Goal: Transaction & Acquisition: Purchase product/service

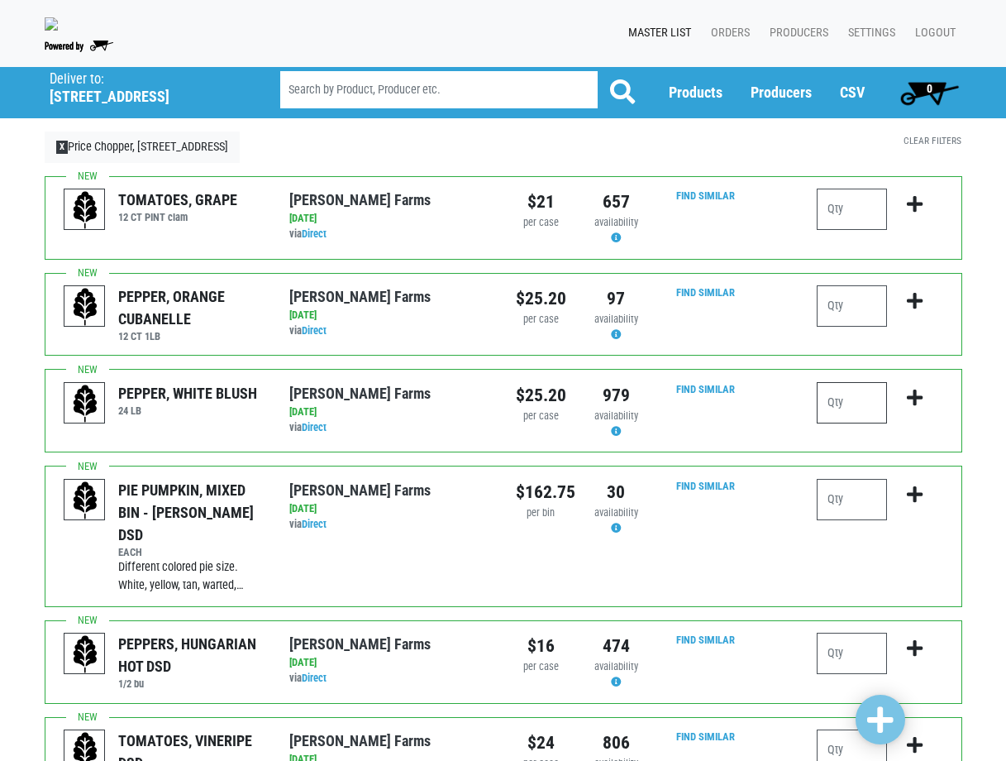
click at [833, 414] on input "number" at bounding box center [852, 402] width 70 height 41
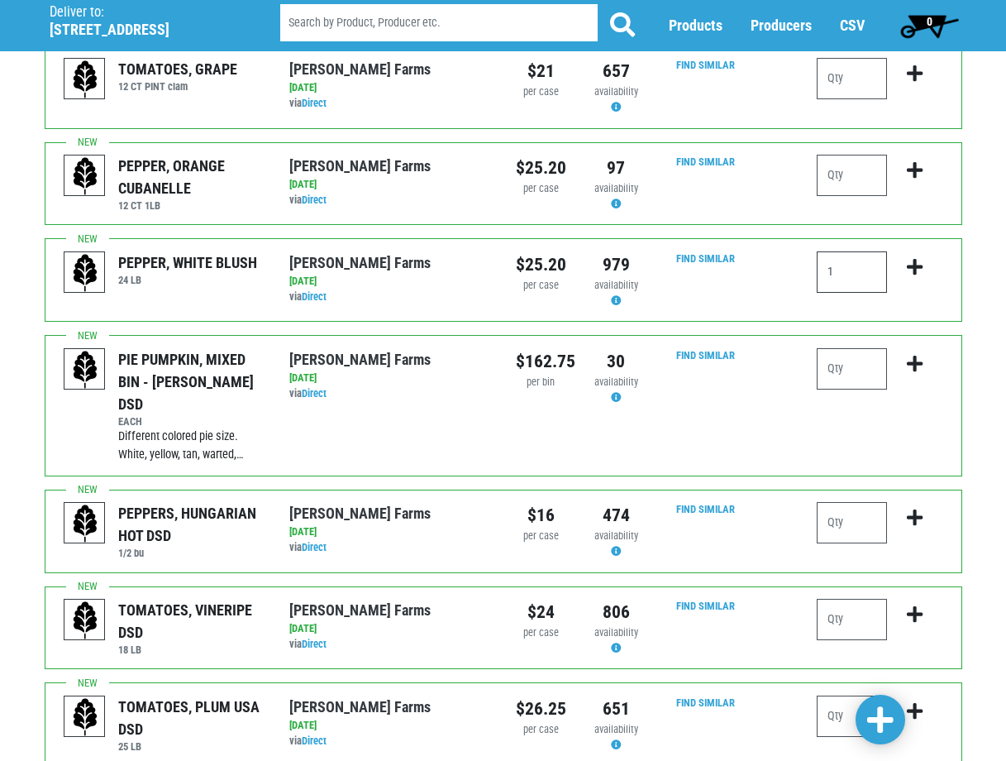
scroll to position [165, 0]
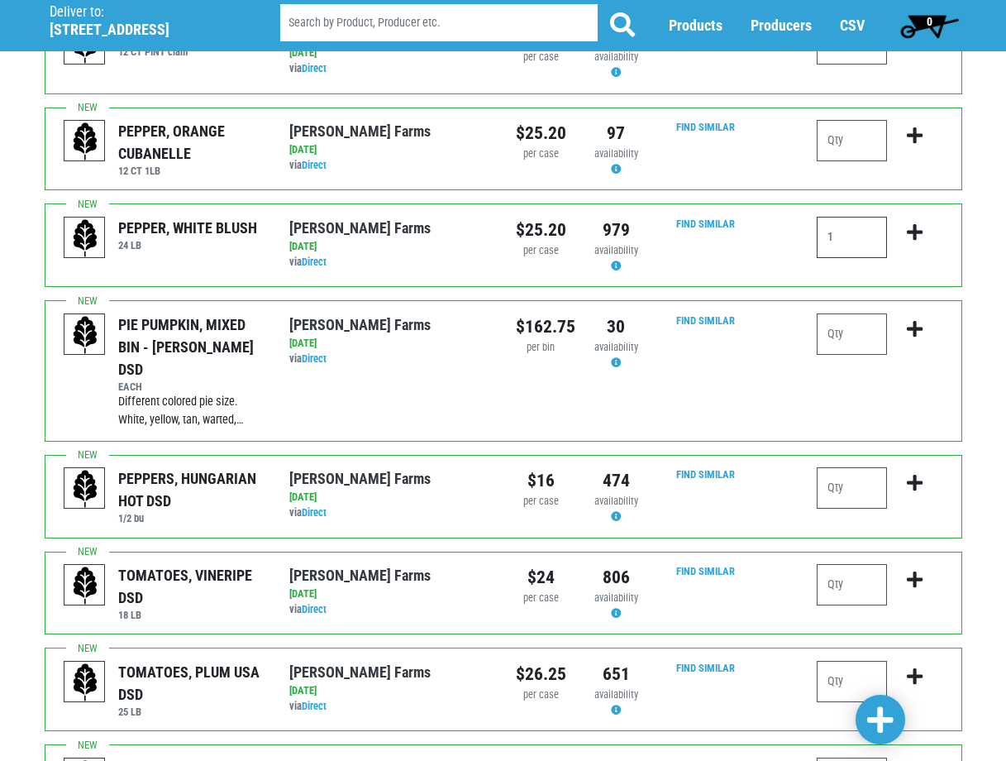
type input "1"
click at [855, 573] on input "number" at bounding box center [852, 584] width 70 height 41
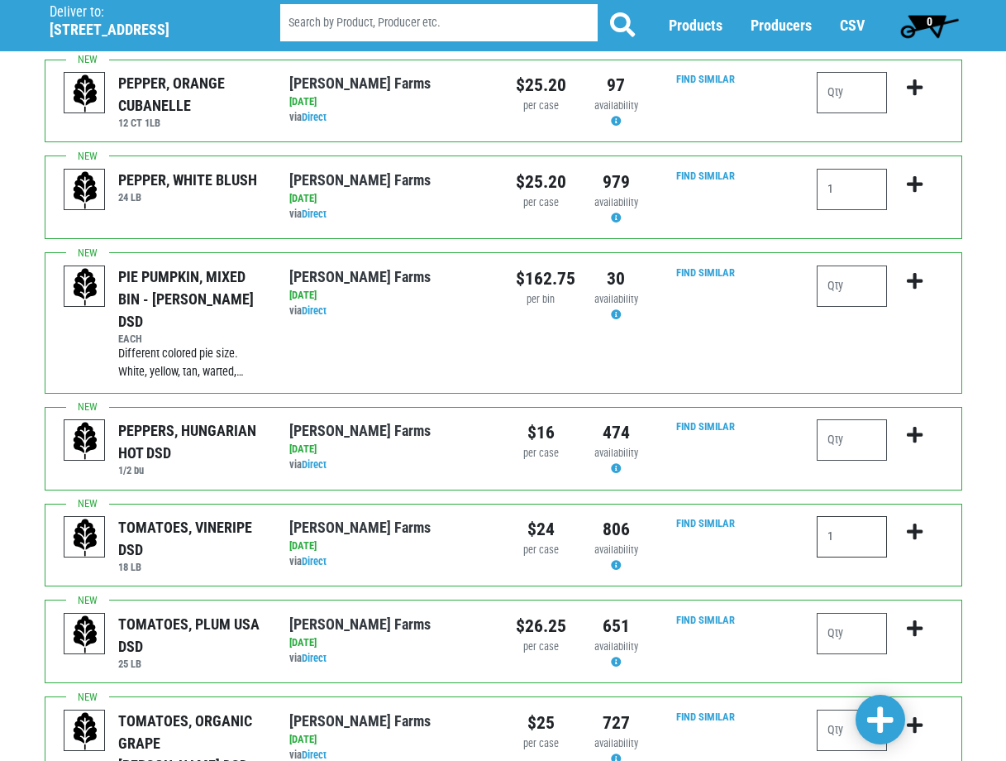
scroll to position [331, 0]
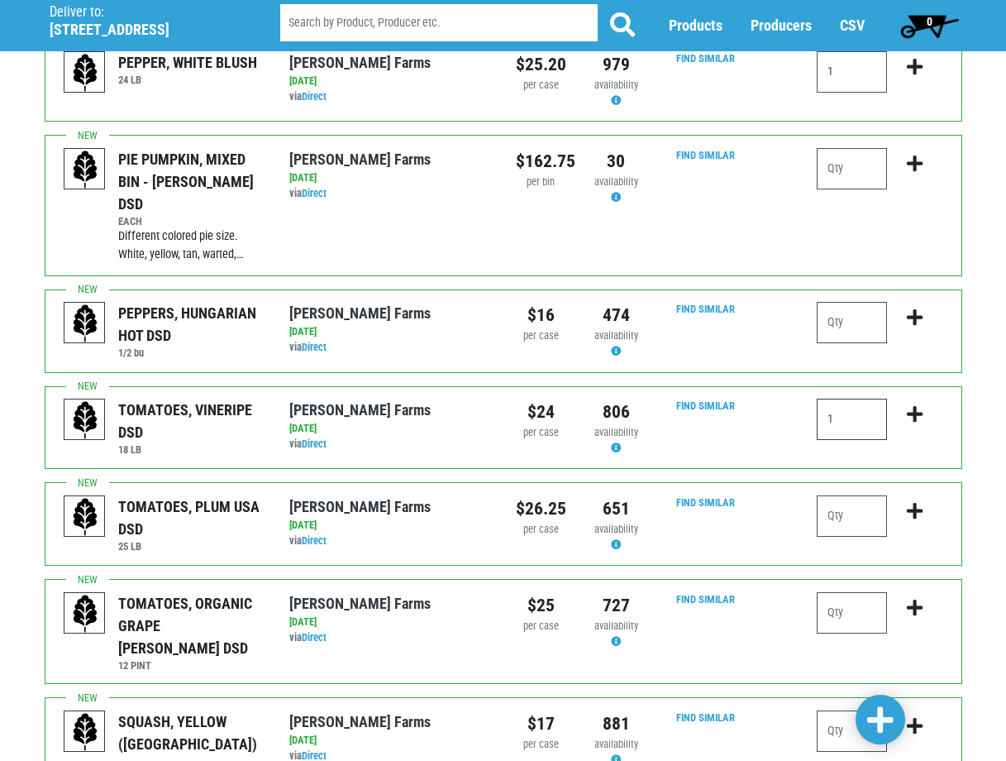
type input "1"
click at [840, 506] on input "number" at bounding box center [852, 515] width 70 height 41
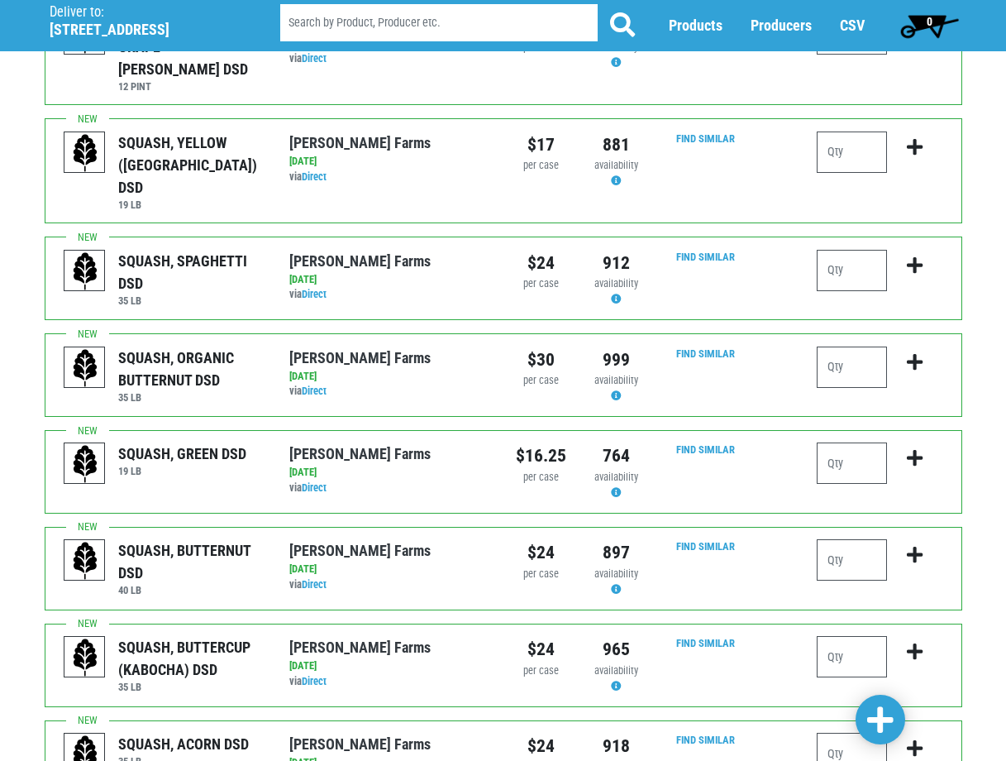
scroll to position [992, 0]
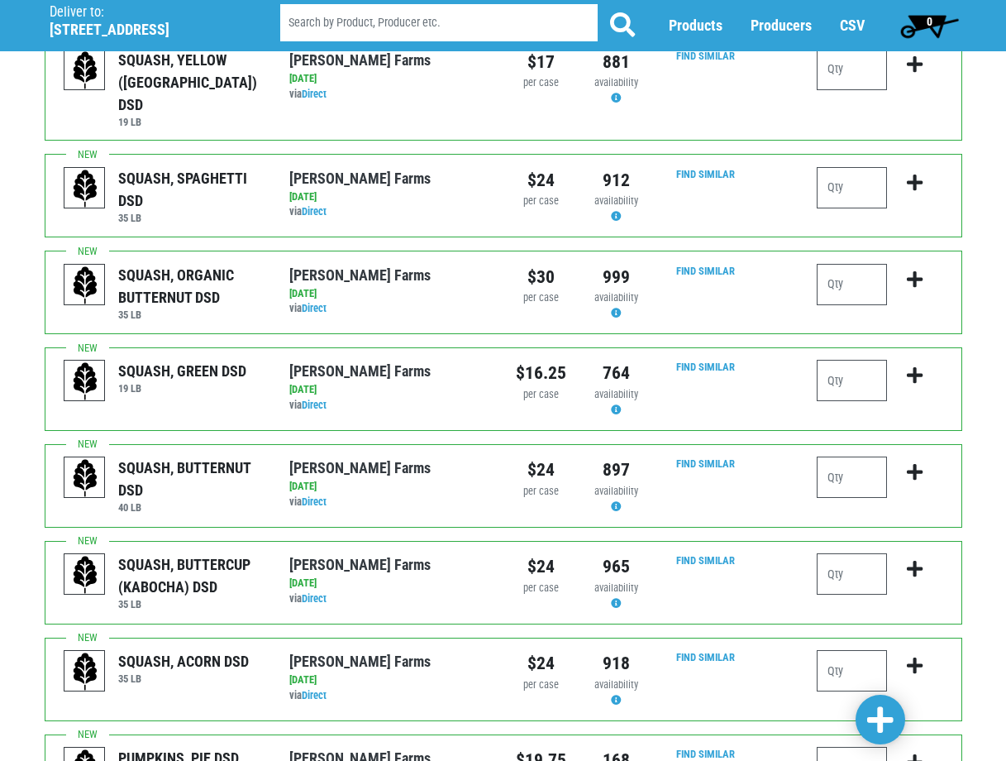
type input "1"
click at [839, 360] on input "number" at bounding box center [852, 380] width 70 height 41
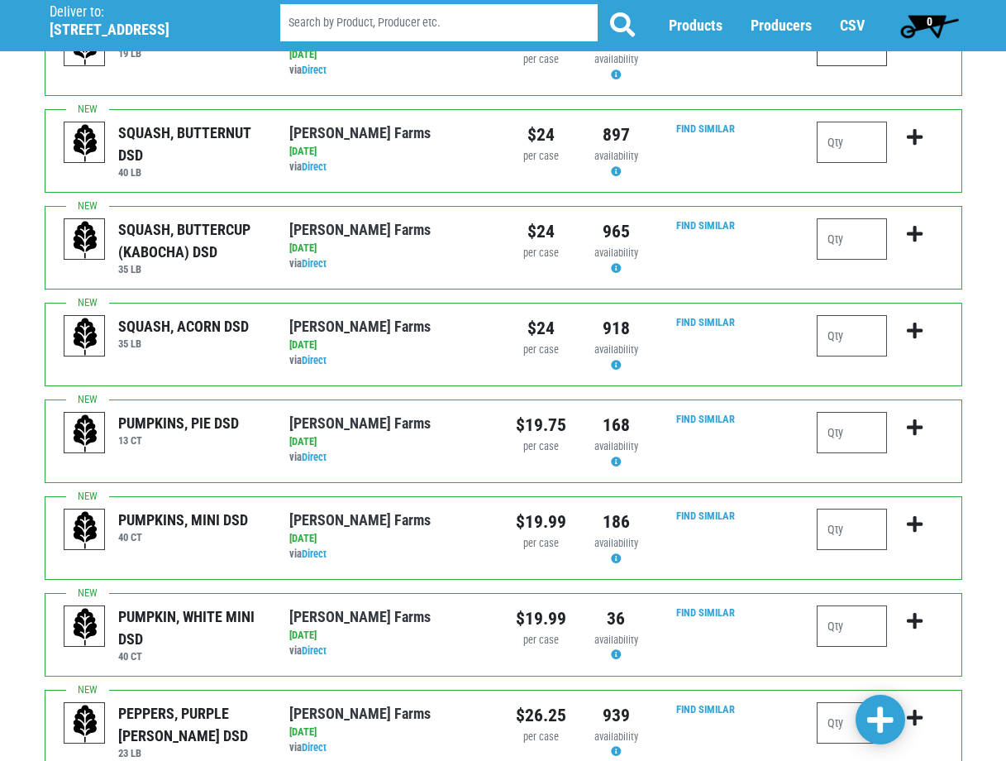
scroll to position [1406, 0]
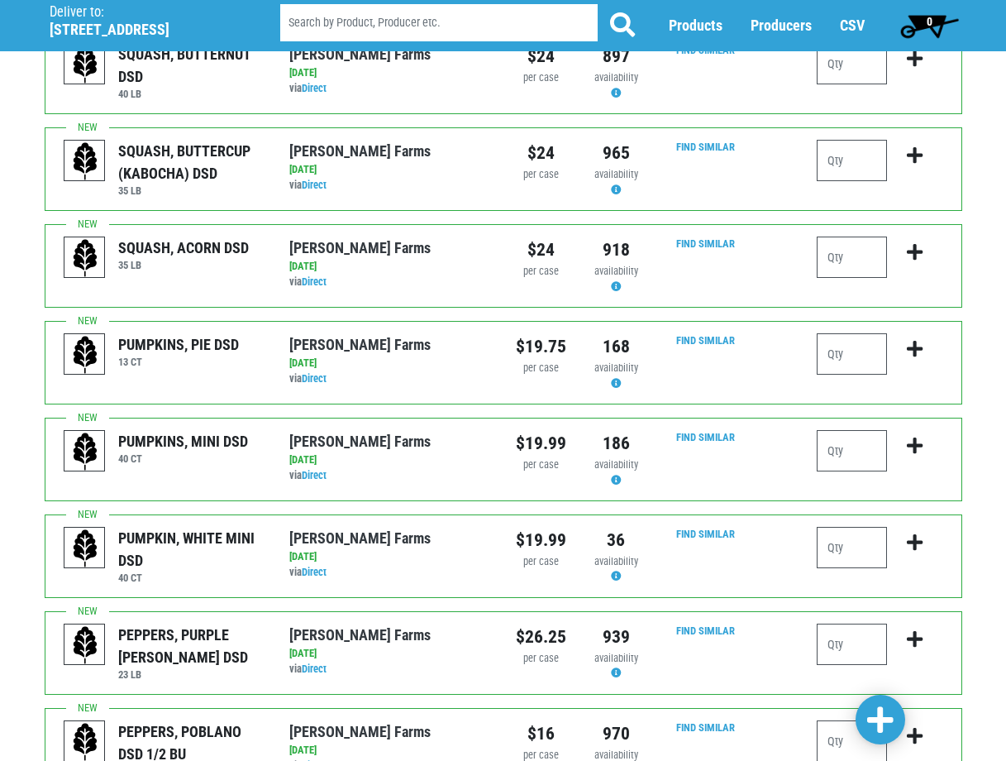
type input "1"
click at [835, 623] on input "number" at bounding box center [852, 643] width 70 height 41
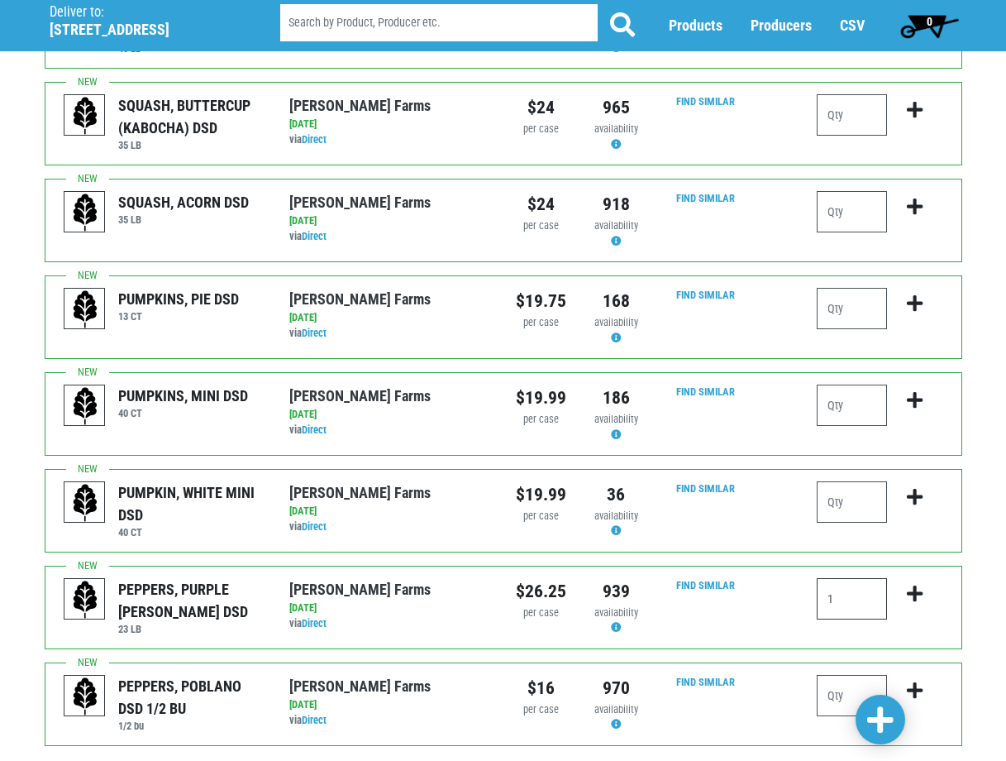
scroll to position [1483, 0]
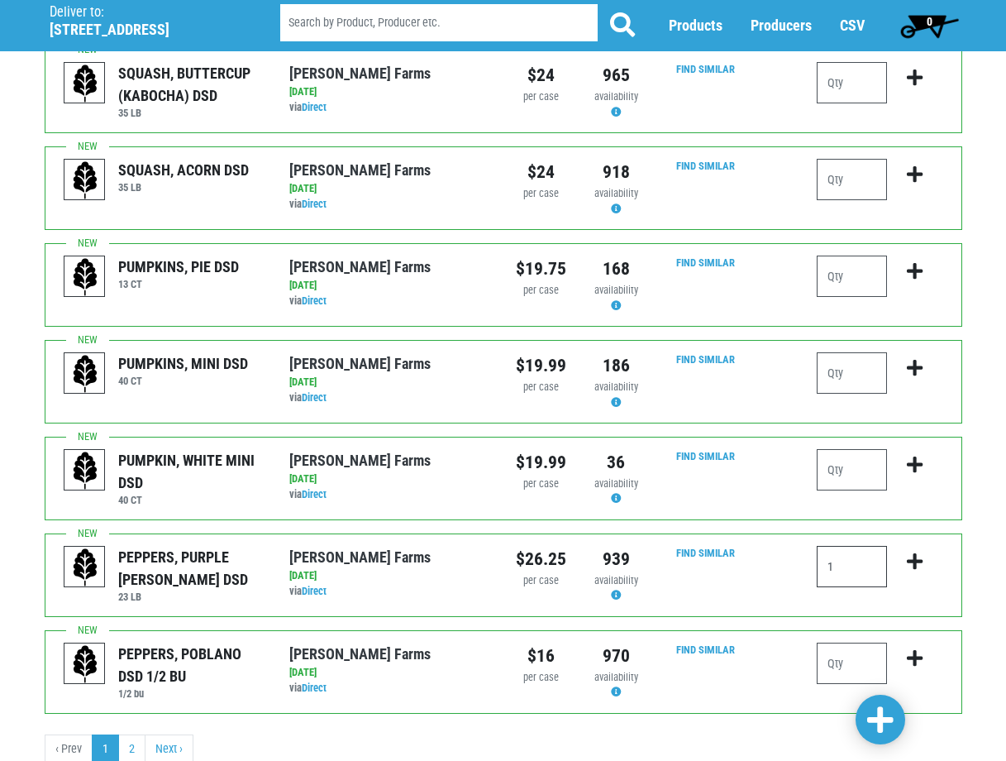
type input "1"
click at [877, 726] on span at bounding box center [880, 720] width 26 height 30
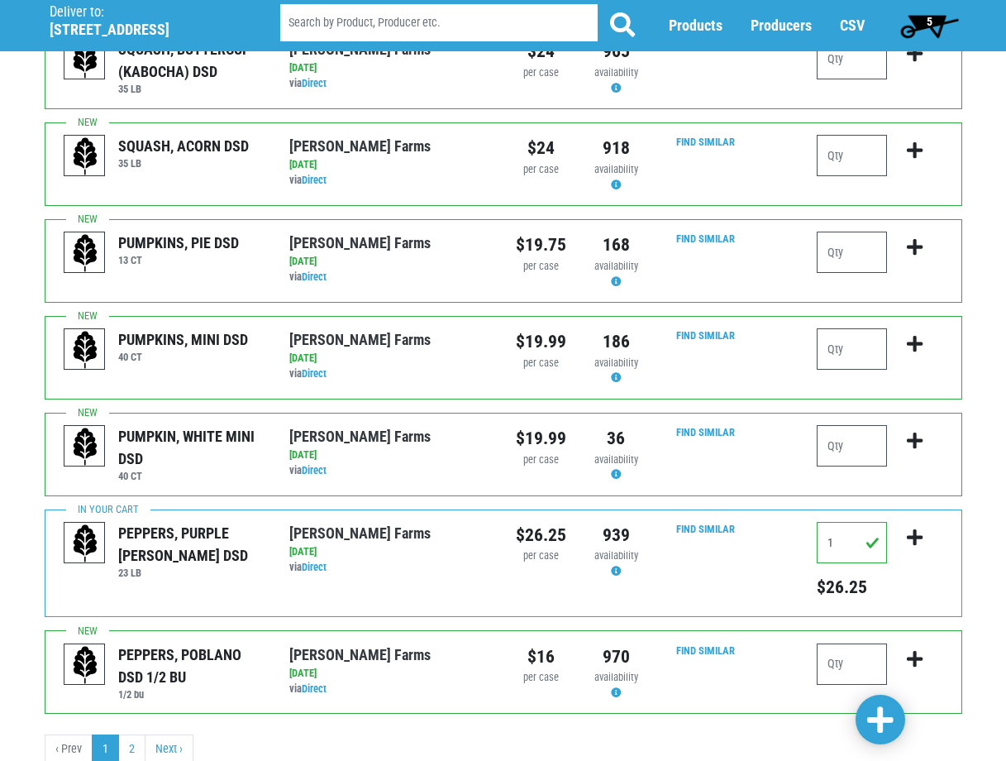
scroll to position [1606, 0]
click at [131, 733] on link "2" at bounding box center [131, 748] width 27 height 30
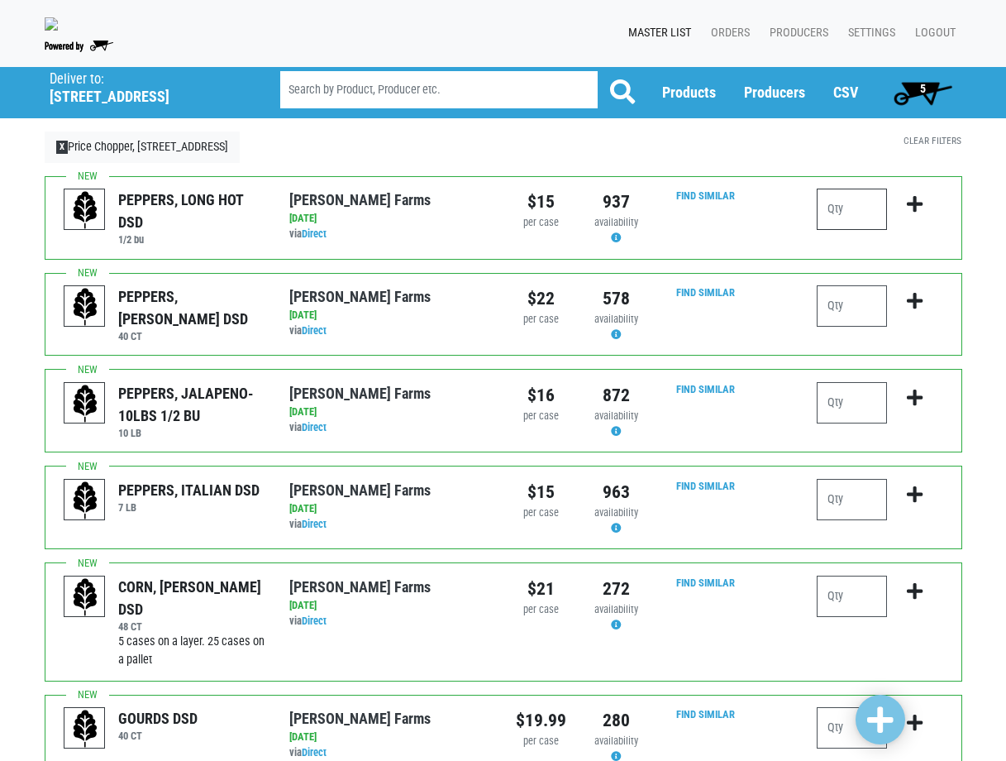
click at [862, 222] on input "number" at bounding box center [852, 209] width 70 height 41
type input "1"
click at [857, 315] on input "number" at bounding box center [852, 305] width 70 height 41
type input "6"
click at [848, 418] on input "number" at bounding box center [852, 402] width 70 height 41
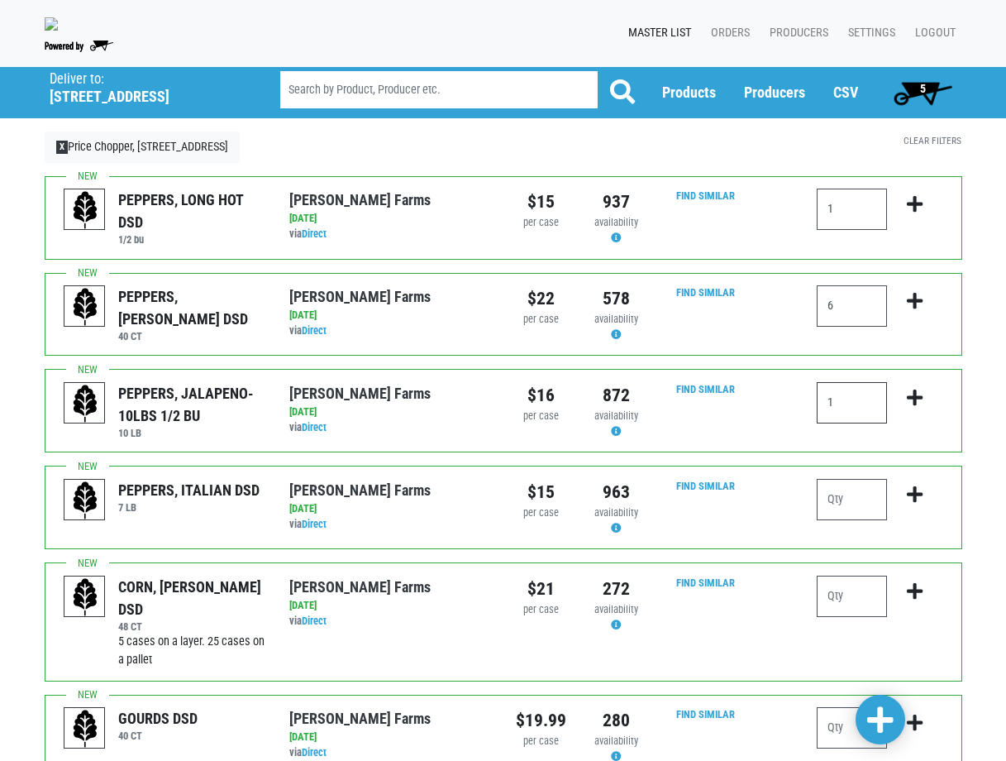
type input "1"
click at [850, 517] on input "number" at bounding box center [852, 499] width 70 height 41
type input "1"
click at [841, 599] on input "number" at bounding box center [852, 595] width 70 height 41
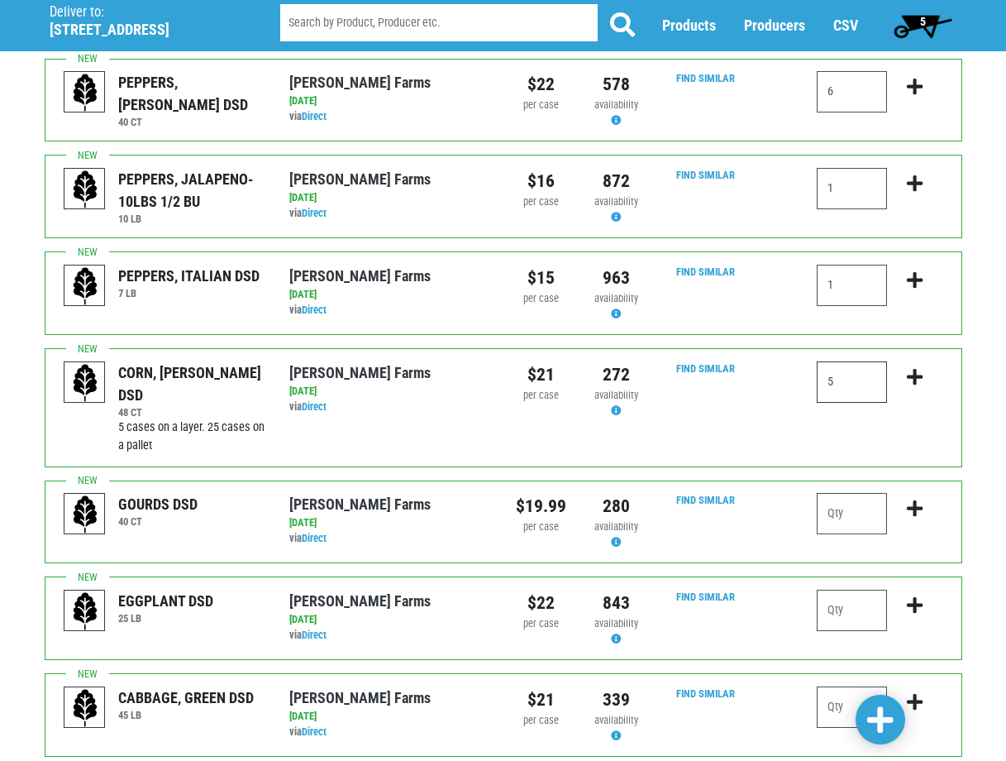
scroll to position [248, 0]
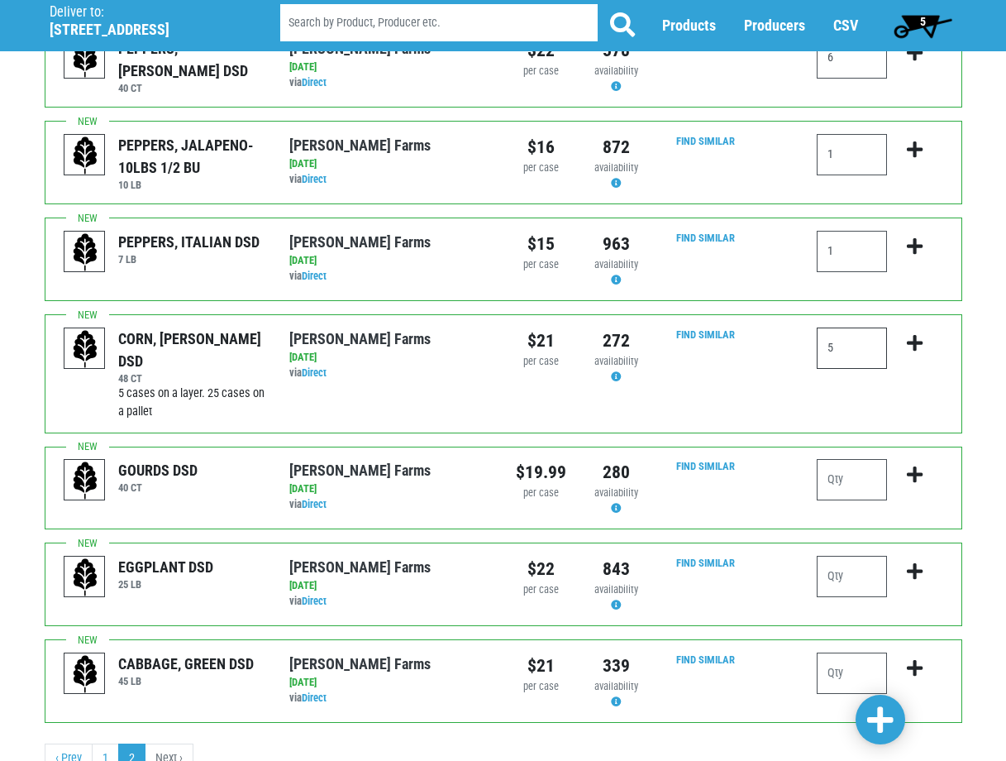
type input "5"
click at [853, 597] on input "number" at bounding box center [852, 576] width 70 height 41
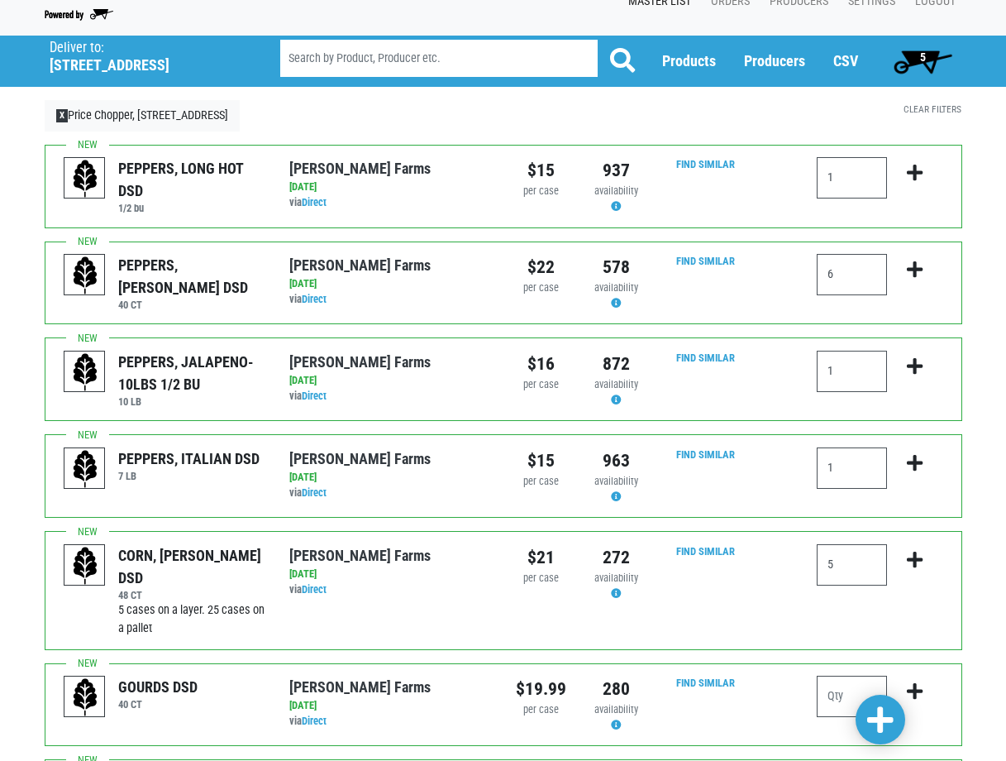
scroll to position [0, 0]
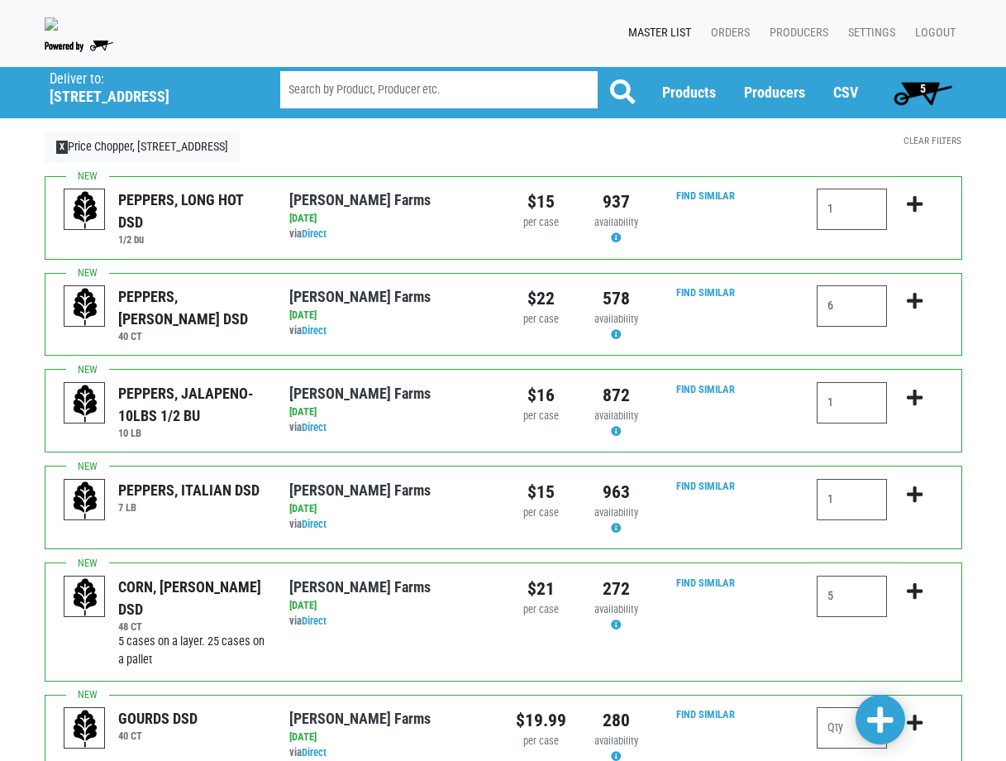
type input "1"
click at [876, 715] on span at bounding box center [880, 720] width 26 height 30
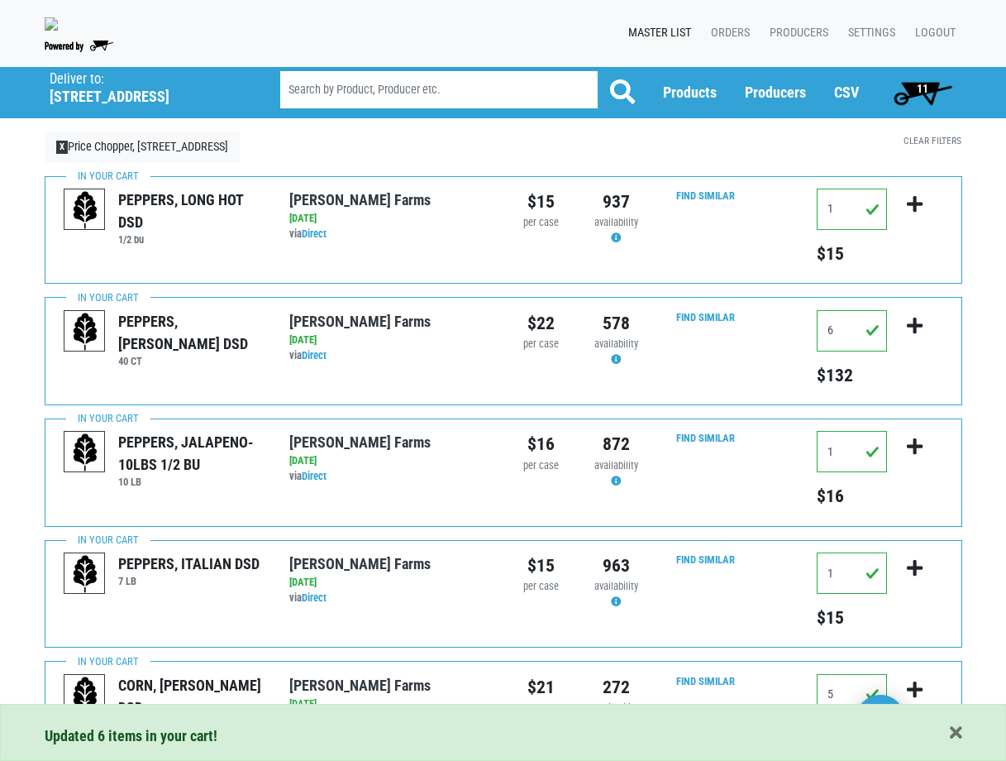
click at [919, 90] on span "11" at bounding box center [923, 88] width 12 height 13
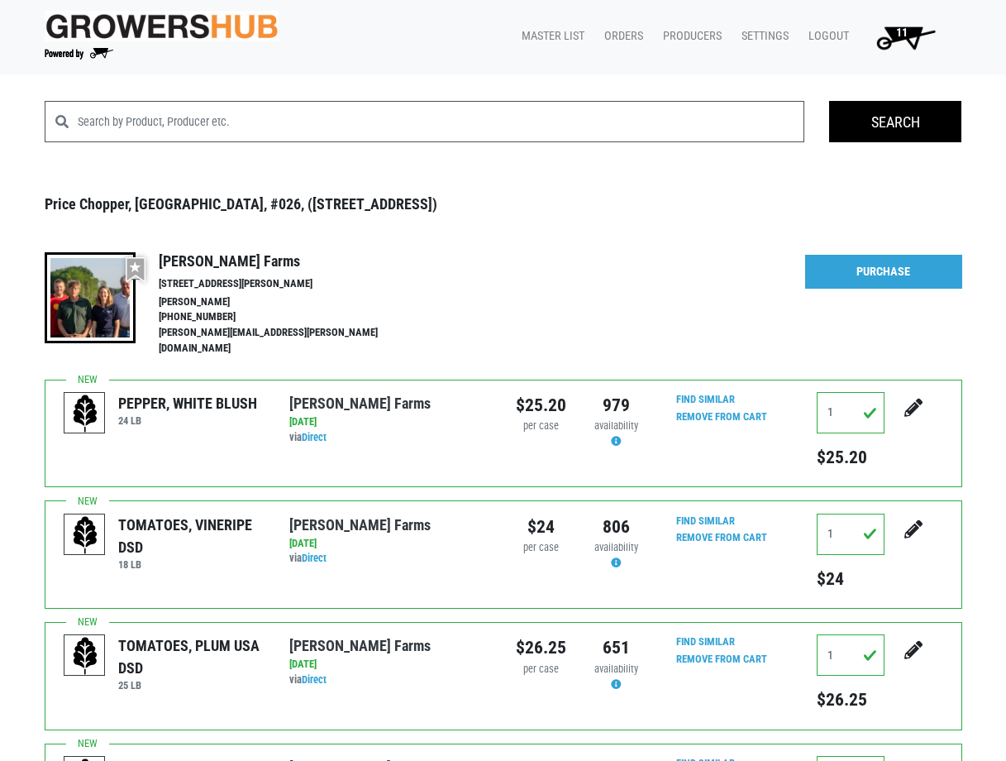
click at [903, 26] on span "11" at bounding box center [902, 33] width 12 height 14
click at [860, 278] on link "Purchase" at bounding box center [883, 272] width 157 height 35
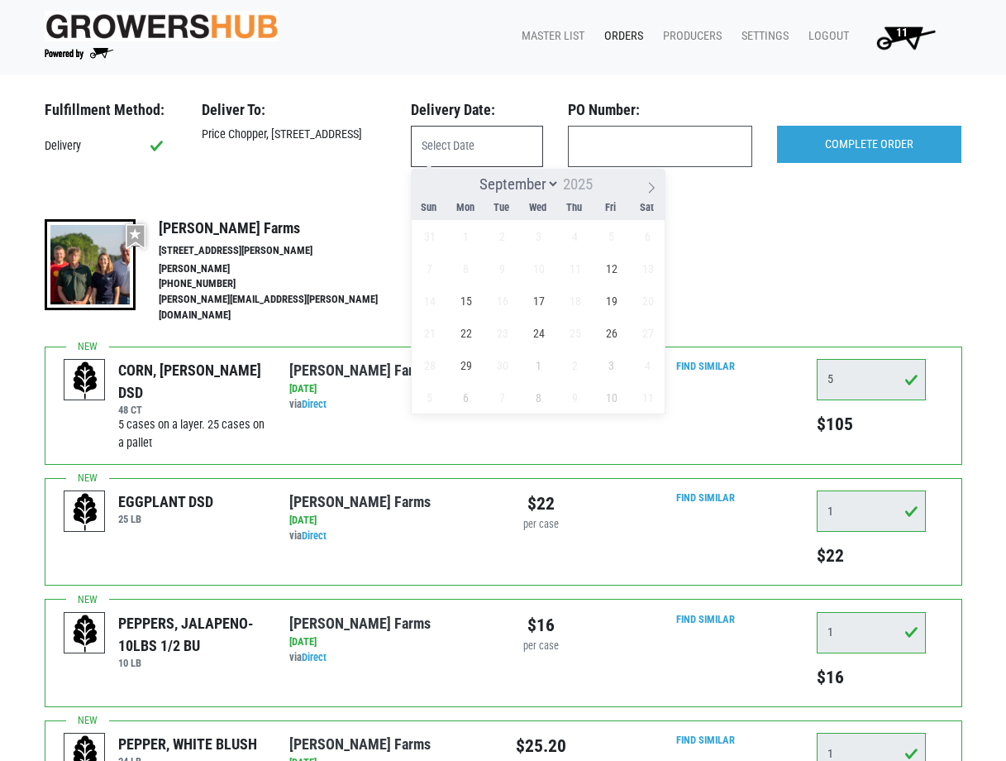
click at [465, 153] on input "text" at bounding box center [477, 146] width 132 height 41
click at [618, 265] on span "12" at bounding box center [611, 268] width 32 height 32
type input "2025-09-12"
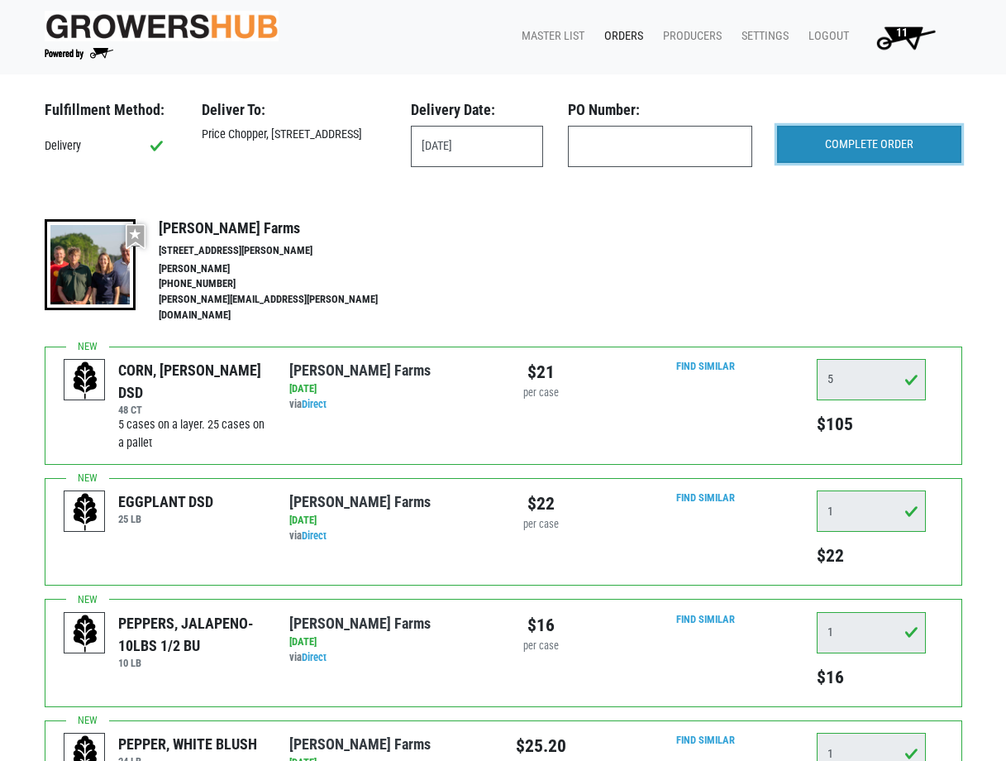
click at [835, 146] on input "COMPLETE ORDER" at bounding box center [869, 145] width 184 height 38
